Goal: Navigation & Orientation: Find specific page/section

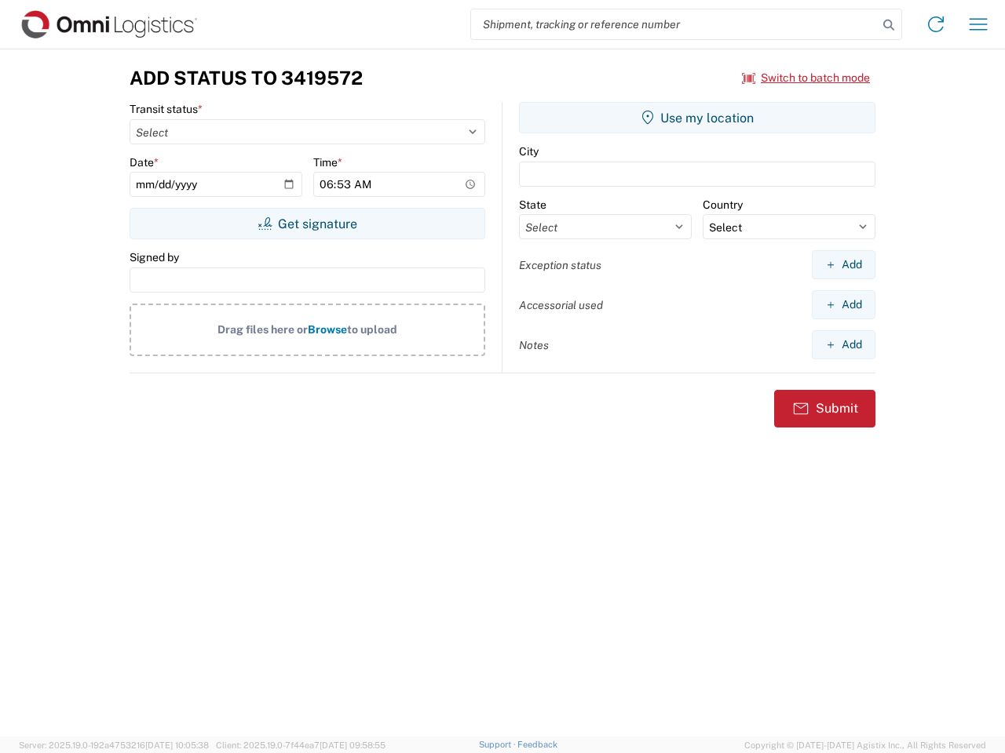
click at [674, 24] on input "search" at bounding box center [674, 24] width 407 height 30
click at [888, 25] on icon at bounding box center [888, 25] width 22 height 22
click at [935, 24] on icon at bounding box center [935, 24] width 25 height 25
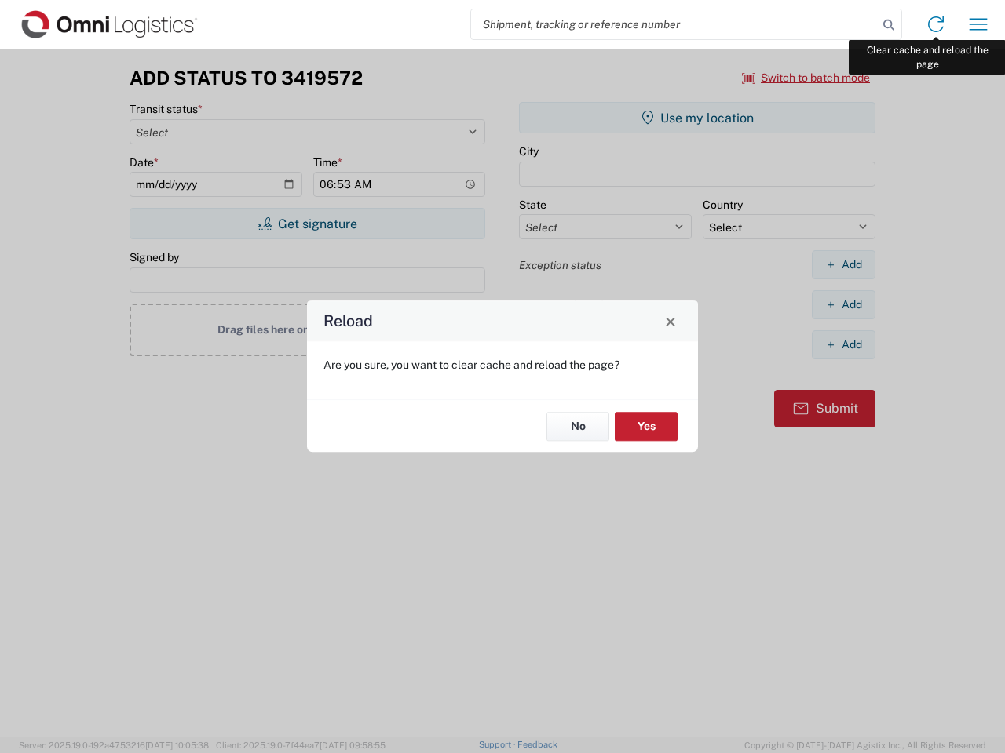
click at [978, 24] on div "Reload Are you sure, you want to clear cache and reload the page? No Yes" at bounding box center [502, 376] width 1005 height 753
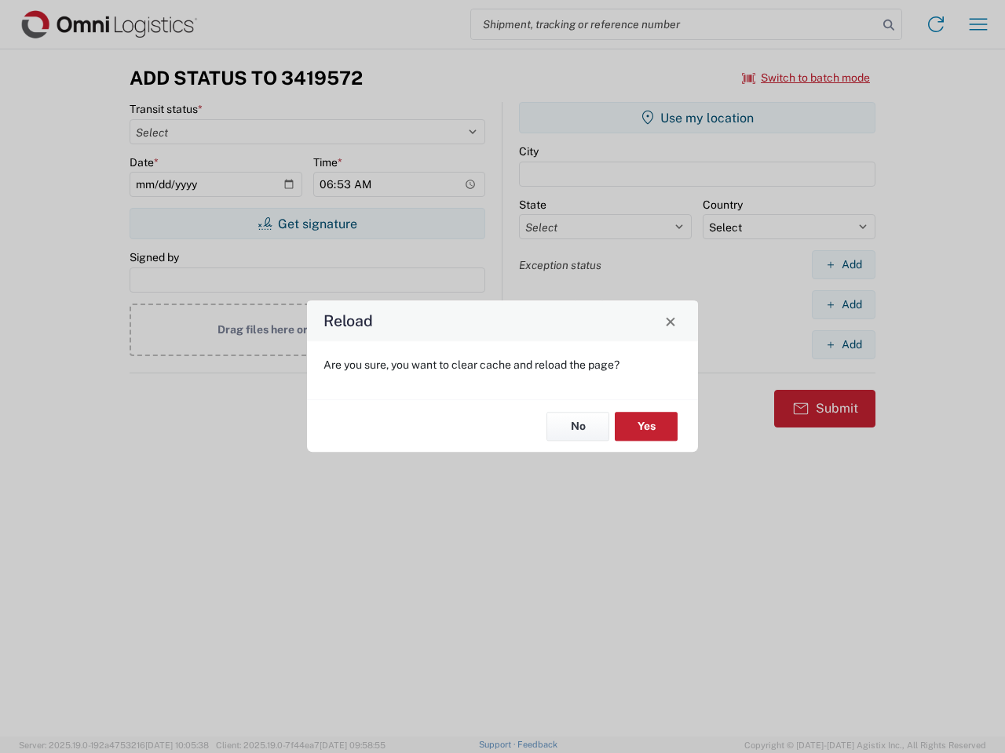
click at [806, 78] on div "Reload Are you sure, you want to clear cache and reload the page? No Yes" at bounding box center [502, 376] width 1005 height 753
click at [307, 224] on div "Reload Are you sure, you want to clear cache and reload the page? No Yes" at bounding box center [502, 376] width 1005 height 753
click at [697, 118] on div "Reload Are you sure, you want to clear cache and reload the page? No Yes" at bounding box center [502, 376] width 1005 height 753
click at [843, 264] on div "Reload Are you sure, you want to clear cache and reload the page? No Yes" at bounding box center [502, 376] width 1005 height 753
click at [843, 305] on div "Reload Are you sure, you want to clear cache and reload the page? No Yes" at bounding box center [502, 376] width 1005 height 753
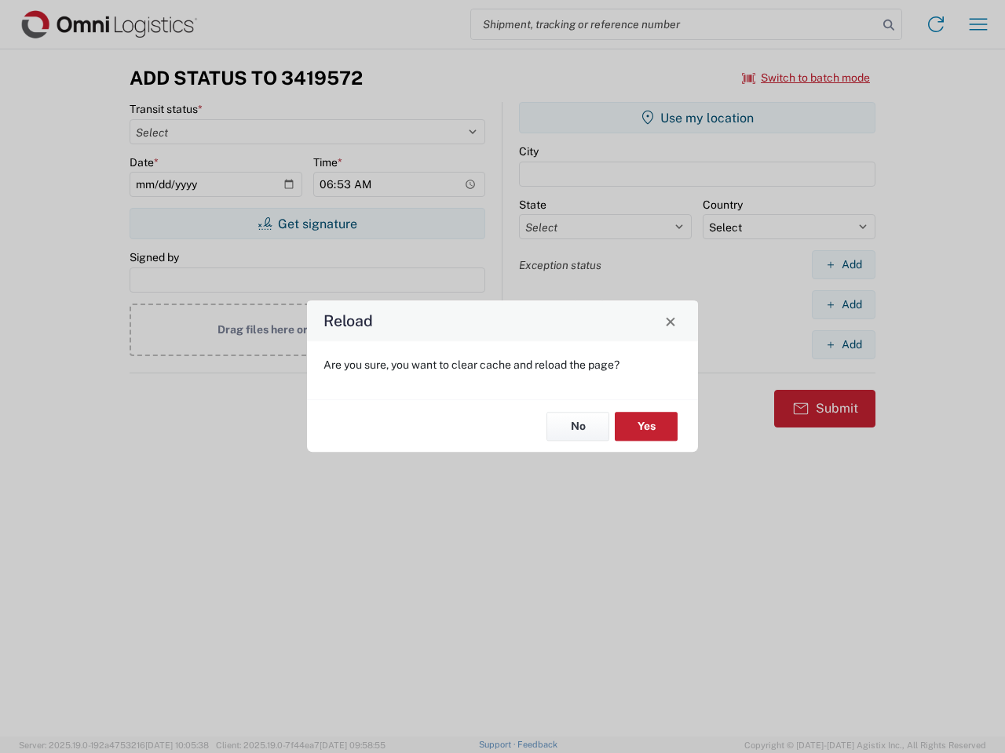
click at [843, 345] on div "Reload Are you sure, you want to clear cache and reload the page? No Yes" at bounding box center [502, 376] width 1005 height 753
